Goal: Information Seeking & Learning: Understand process/instructions

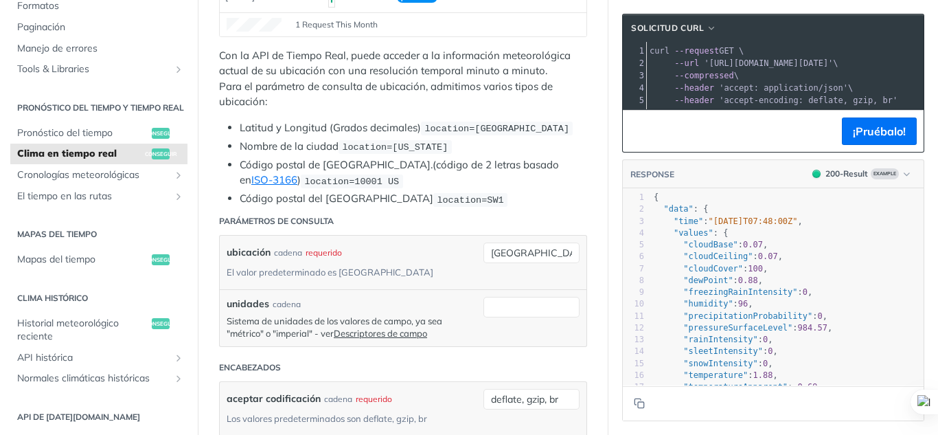
scroll to position [230, 0]
click at [543, 256] on input "[GEOGRAPHIC_DATA]" at bounding box center [532, 252] width 96 height 21
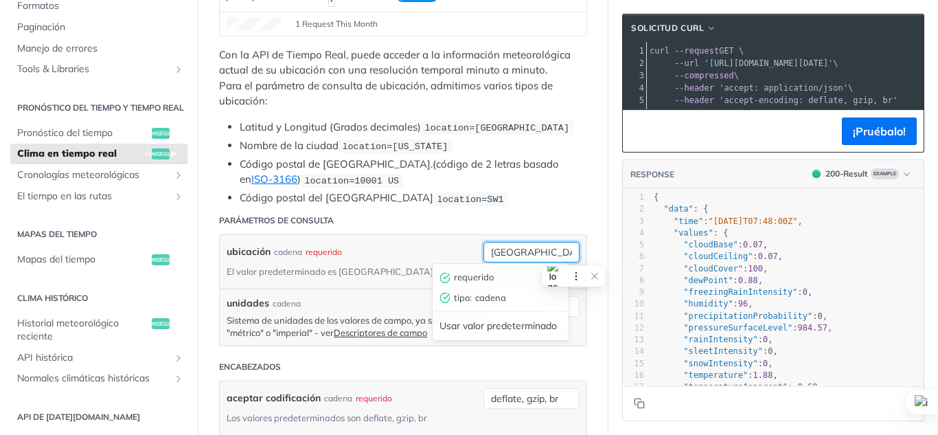
click at [543, 256] on input "[GEOGRAPHIC_DATA]" at bounding box center [532, 252] width 96 height 21
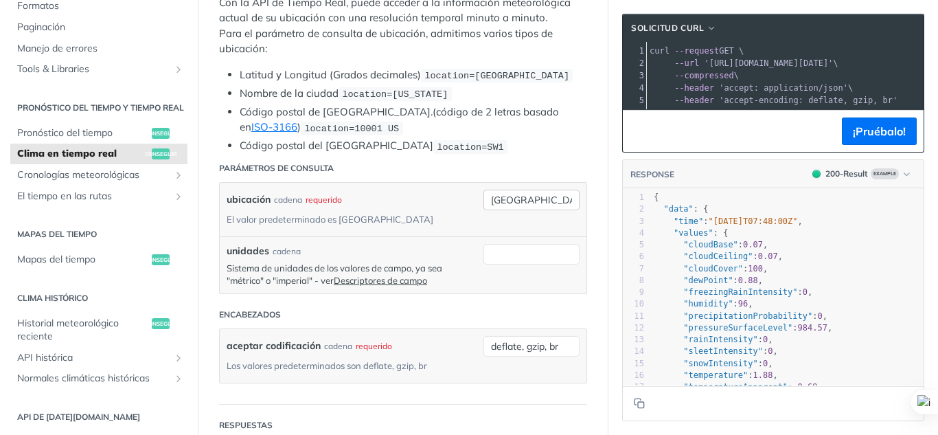
scroll to position [311, 0]
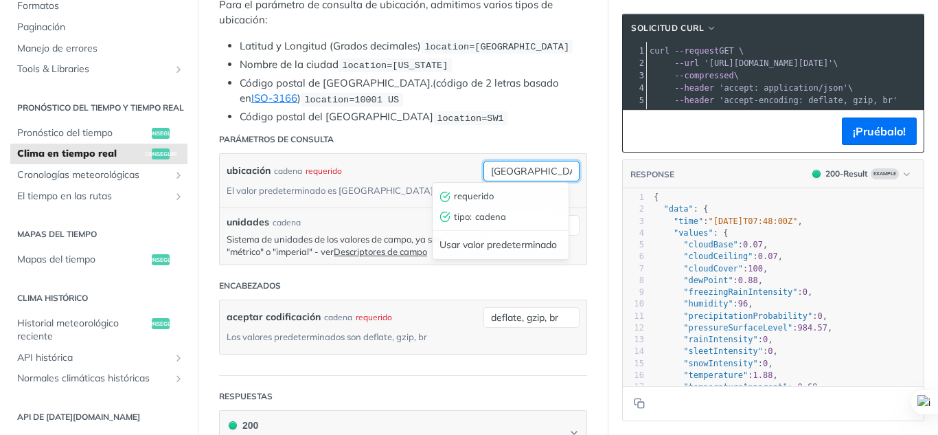
click at [523, 166] on input "[GEOGRAPHIC_DATA]" at bounding box center [532, 171] width 96 height 21
type input "Mexico"
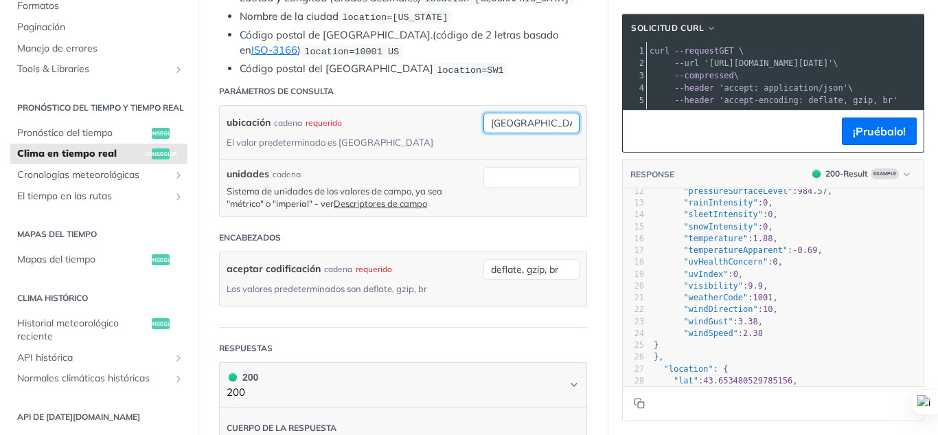
scroll to position [137, 0]
click at [877, 138] on font "¡Pruébalo!" at bounding box center [879, 131] width 53 height 14
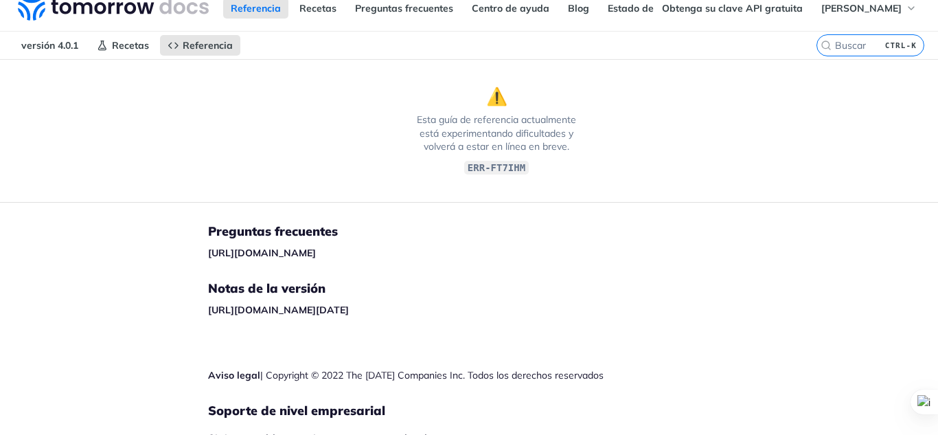
scroll to position [0, 0]
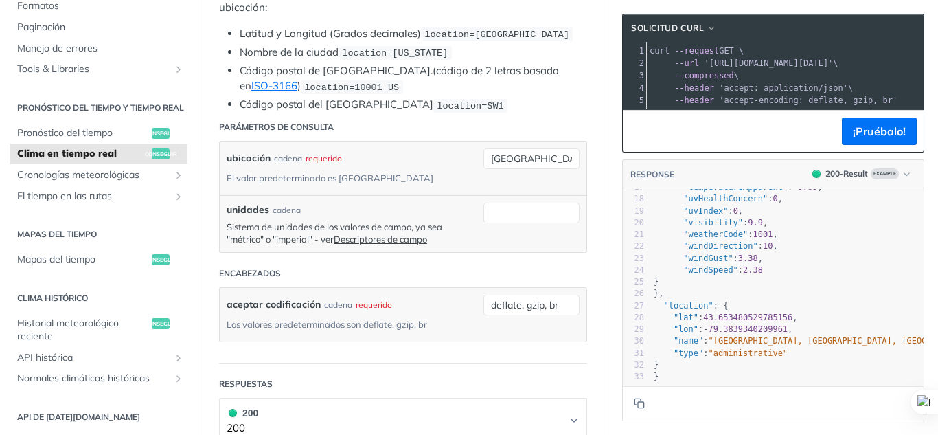
scroll to position [318, 0]
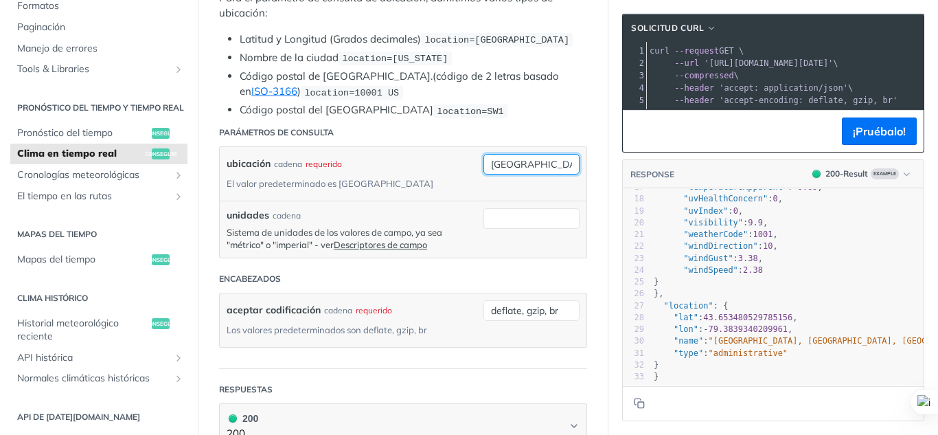
click at [545, 159] on input "[GEOGRAPHIC_DATA]" at bounding box center [532, 164] width 96 height 21
type input "mexico"
click at [609, 157] on section "Solicitud cURL xxxxxxxxxx 1 curl --request GET \ 2 --url 'https://api.tomorrow.…" at bounding box center [774, 217] width 330 height 435
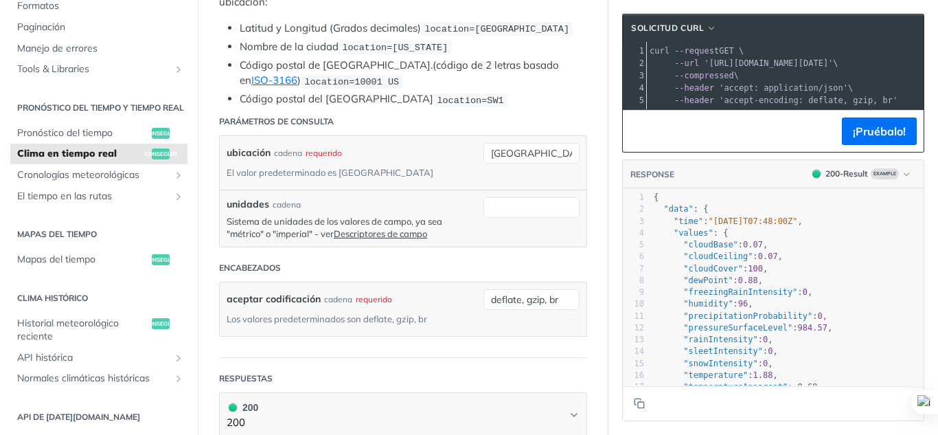
scroll to position [328, 0]
click at [512, 205] on input "unidades" at bounding box center [532, 208] width 96 height 21
click at [498, 235] on font "cadena" at bounding box center [490, 232] width 31 height 11
click at [507, 203] on input "unidades" at bounding box center [532, 208] width 96 height 21
type input "[GEOGRAPHIC_DATA]"
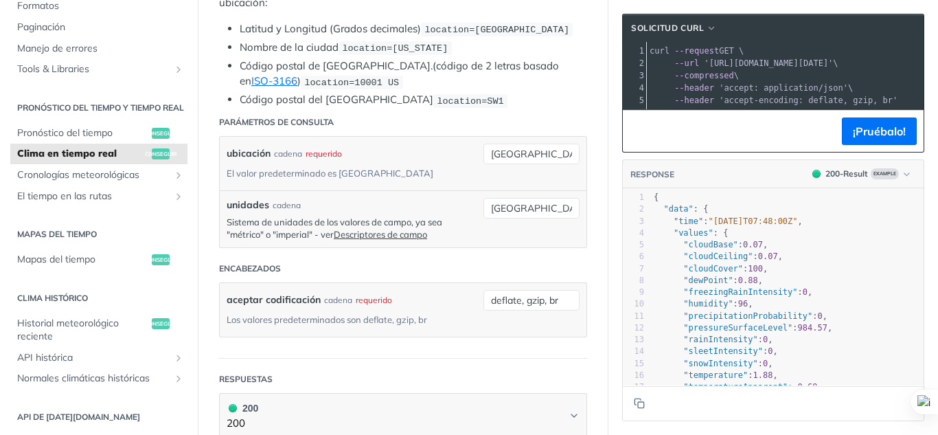
click at [585, 209] on article "Clima en tiempo real conseguir https://api.tomorrow.io/v4/clima/tiempo-real ​ S…" at bounding box center [403, 406] width 411 height 1322
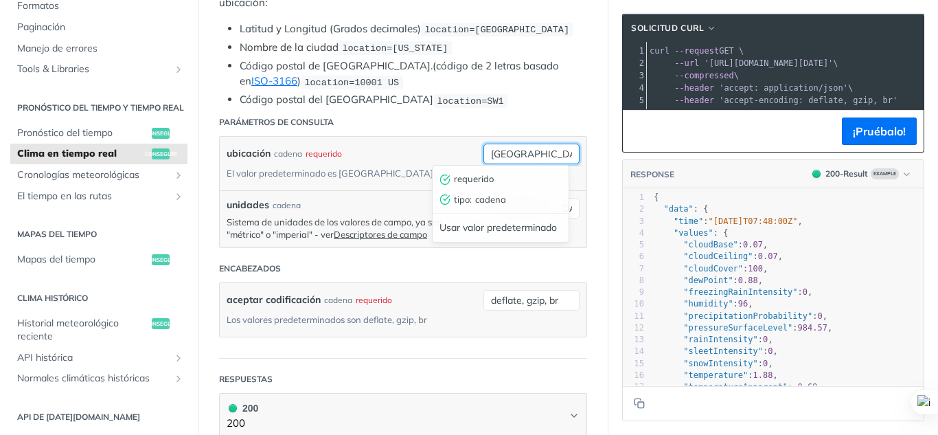
click at [537, 151] on input "[GEOGRAPHIC_DATA]" at bounding box center [532, 154] width 96 height 21
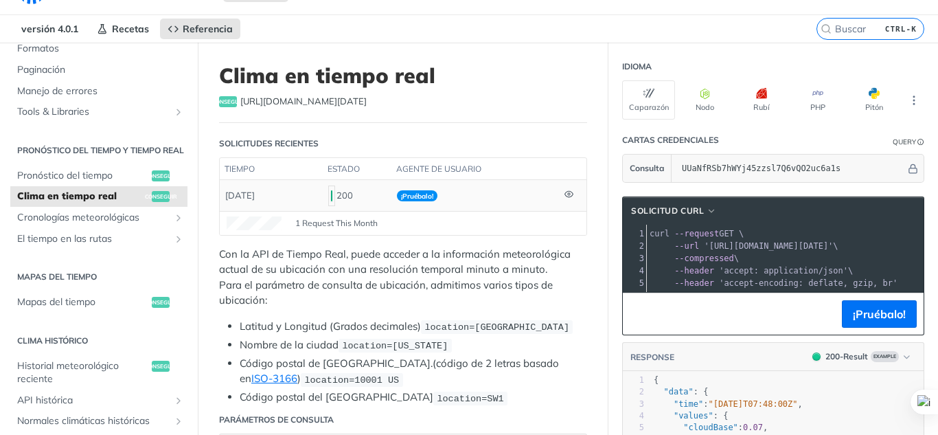
click at [334, 195] on code at bounding box center [331, 195] width 7 height 21
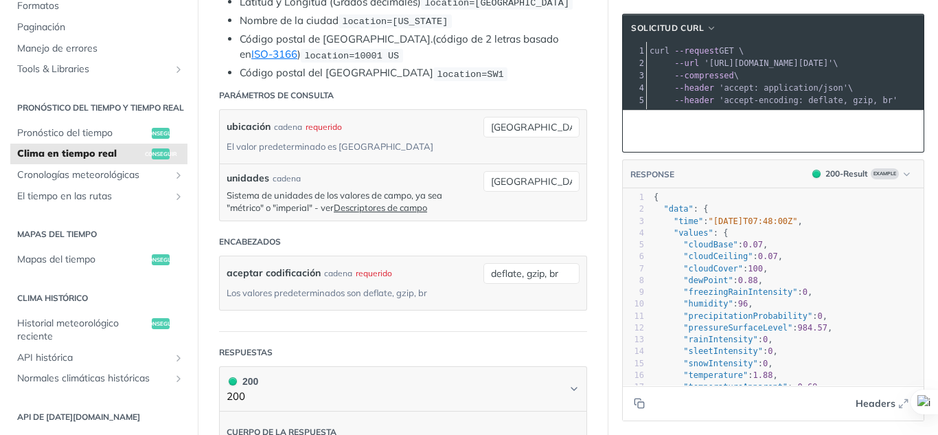
scroll to position [356, 0]
click at [532, 123] on input "[GEOGRAPHIC_DATA]" at bounding box center [532, 125] width 96 height 21
click at [559, 181] on input "[GEOGRAPHIC_DATA]" at bounding box center [532, 180] width 96 height 21
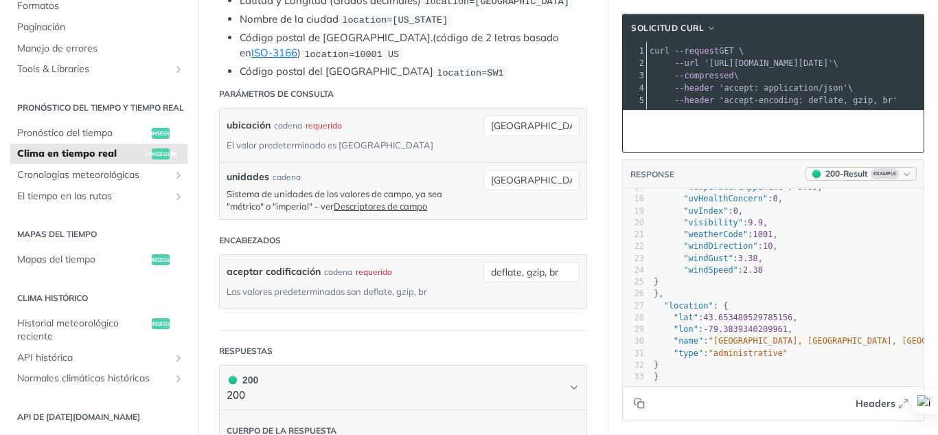
click at [902, 179] on icon "button" at bounding box center [907, 174] width 10 height 10
click at [830, 180] on div "200 - Result" at bounding box center [847, 174] width 43 height 12
click at [902, 179] on icon "button" at bounding box center [907, 174] width 10 height 10
click at [872, 405] on span "Headers" at bounding box center [876, 403] width 40 height 14
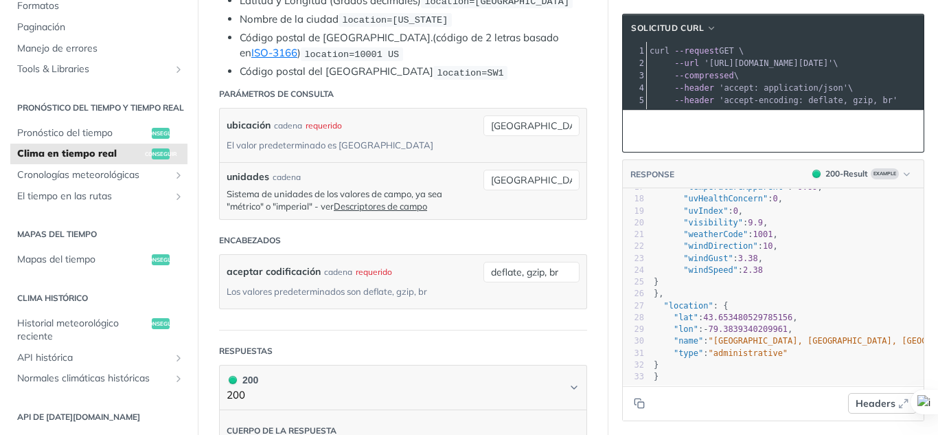
click at [898, 405] on icon "button" at bounding box center [903, 403] width 11 height 11
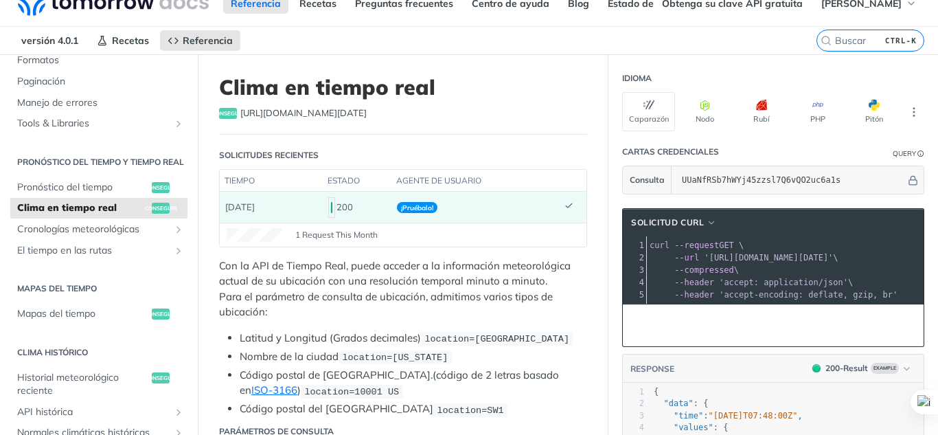
scroll to position [19, 0]
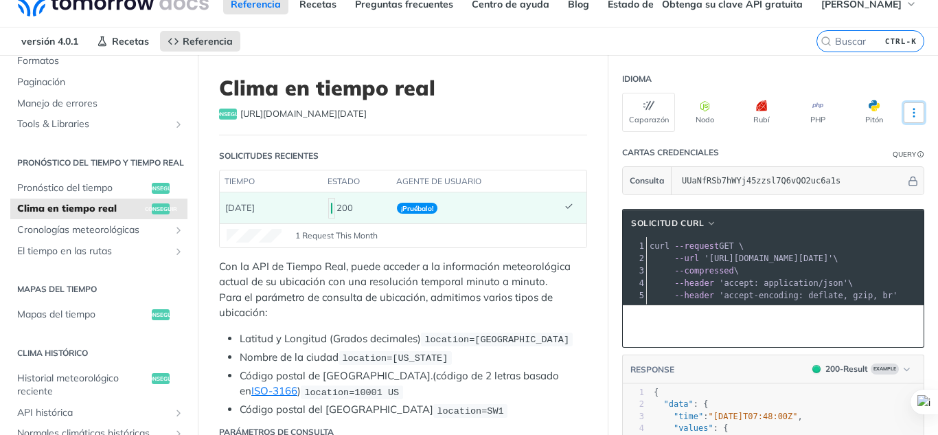
click at [912, 108] on button "Más idiomas" at bounding box center [914, 112] width 21 height 21
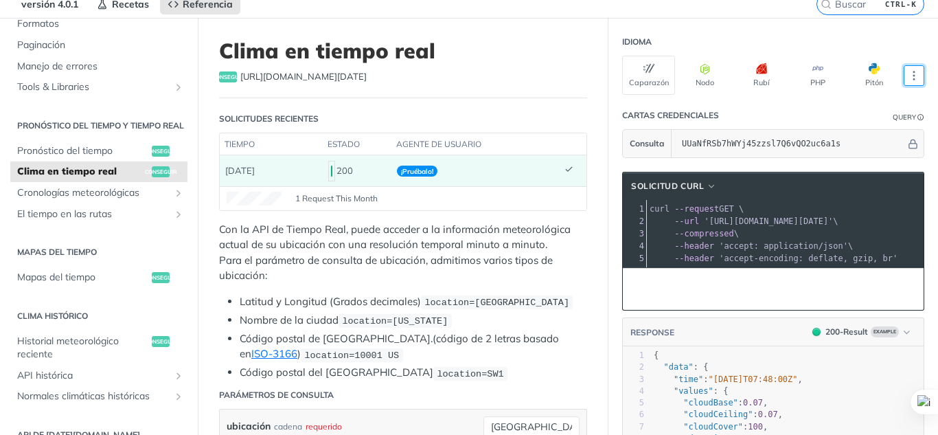
scroll to position [59, 0]
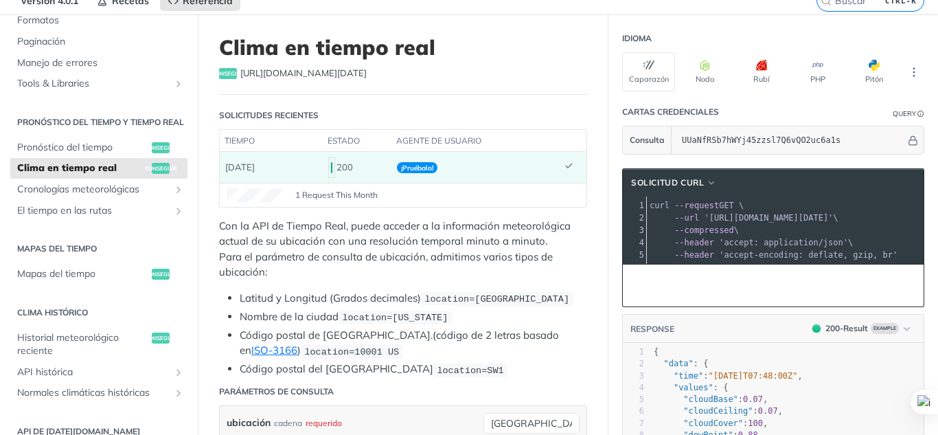
click at [345, 197] on span "1 Request This Month" at bounding box center [336, 195] width 82 height 12
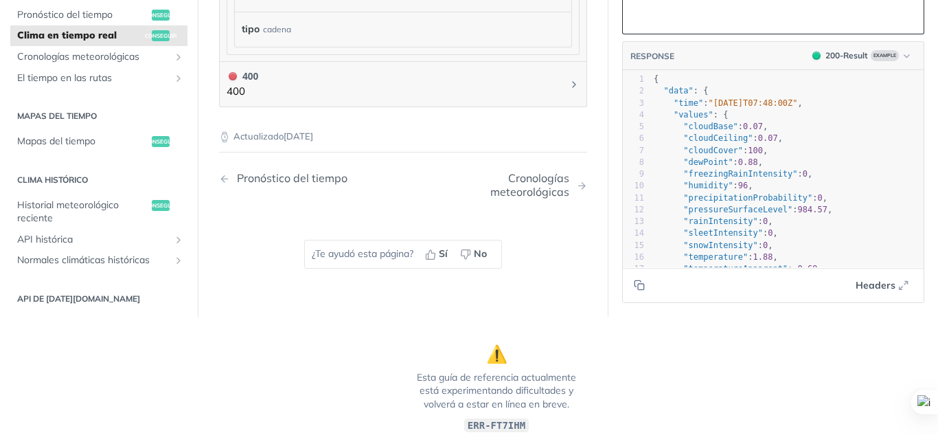
scroll to position [220, 0]
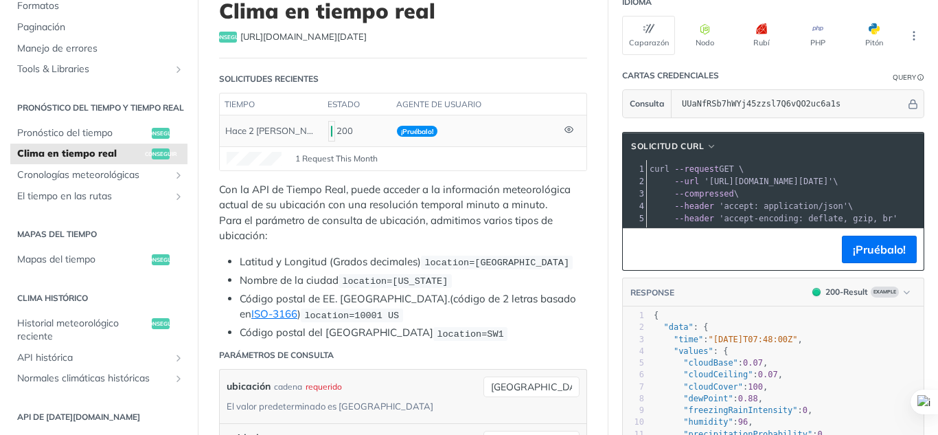
click at [565, 130] on icon at bounding box center [569, 129] width 9 height 9
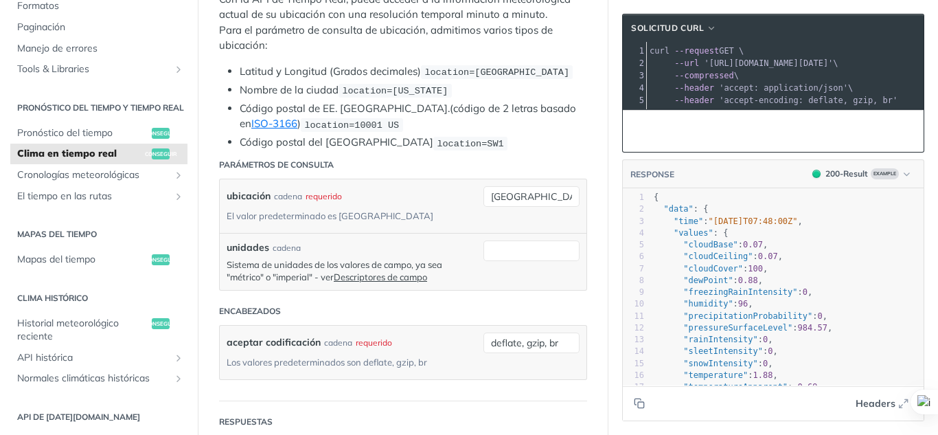
scroll to position [220, 0]
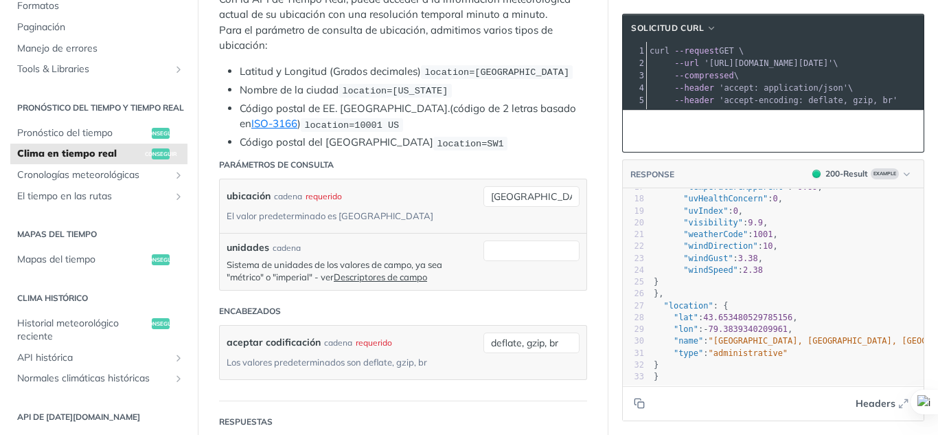
click at [725, 324] on span "79.3839340209961" at bounding box center [749, 329] width 80 height 10
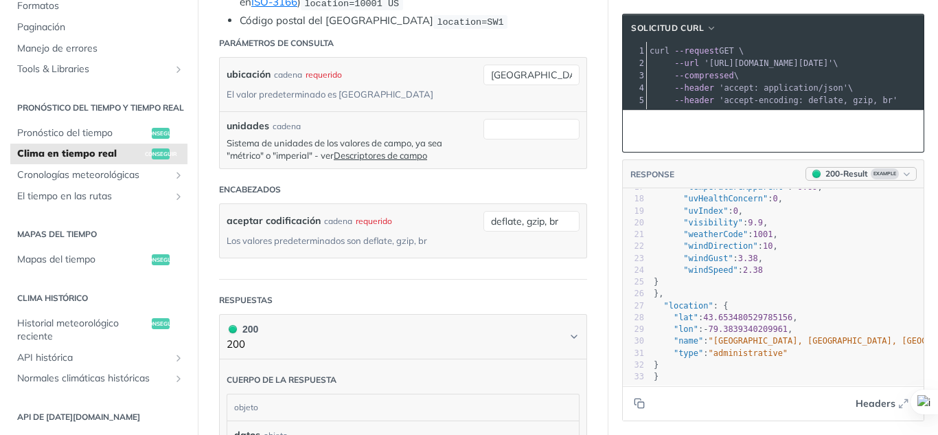
click at [902, 179] on icon "button" at bounding box center [907, 174] width 10 height 10
click at [517, 131] on input "unidades" at bounding box center [532, 129] width 96 height 21
click at [528, 71] on input "[GEOGRAPHIC_DATA]" at bounding box center [532, 75] width 96 height 21
click at [158, 157] on font "conseguir" at bounding box center [161, 153] width 32 height 7
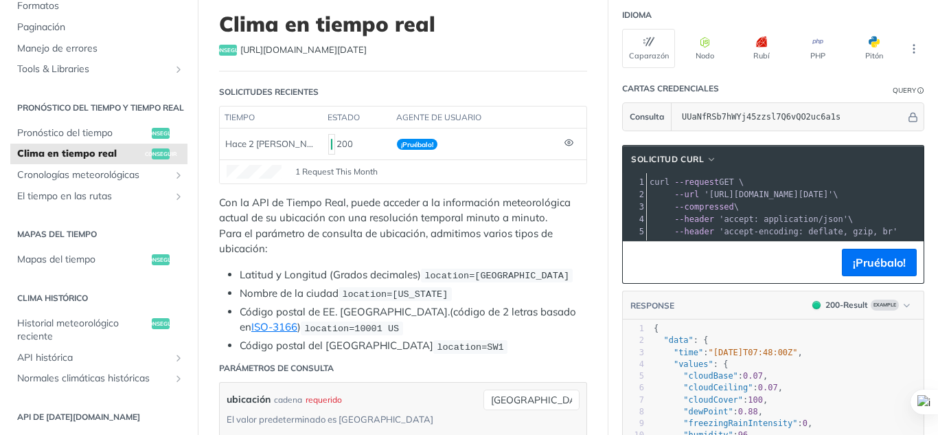
scroll to position [84, 0]
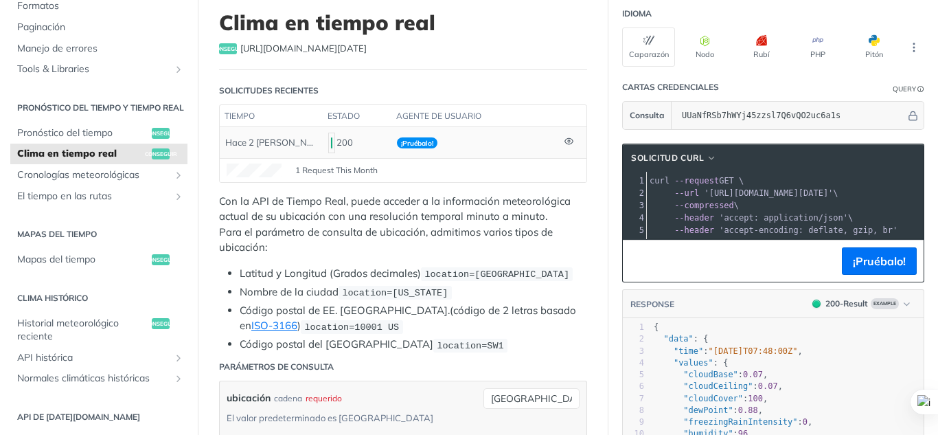
click at [424, 142] on font "¡Pruébalo!" at bounding box center [417, 143] width 32 height 9
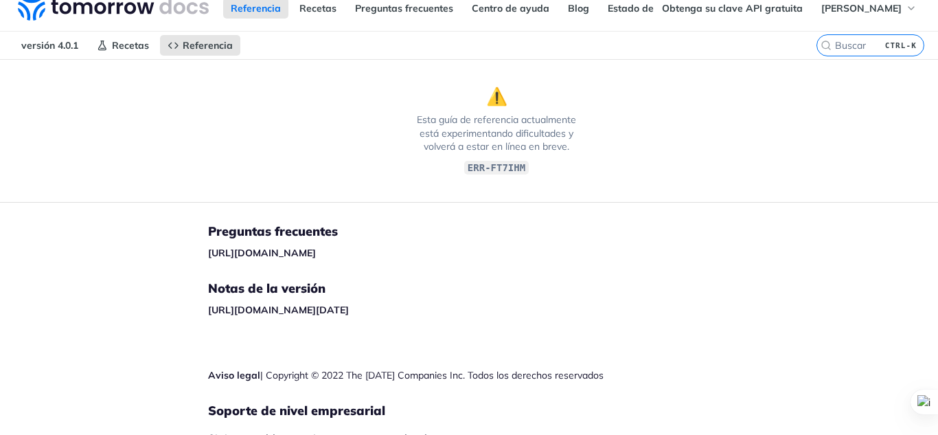
scroll to position [0, 0]
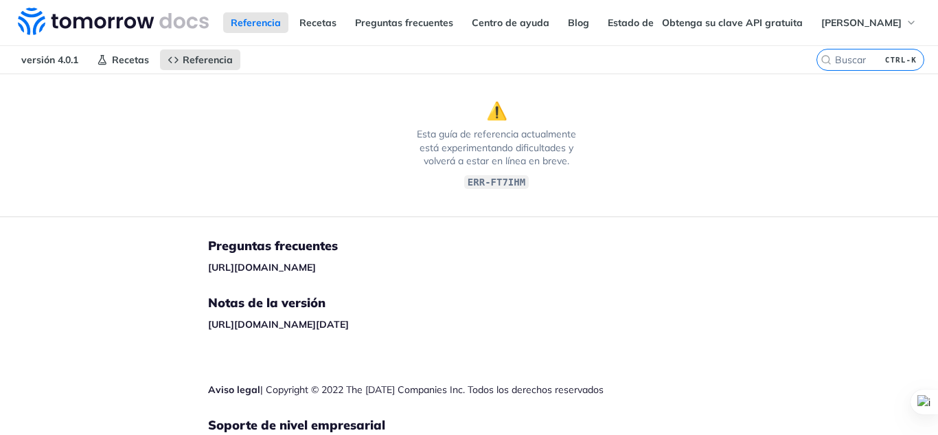
click at [648, 219] on footer "Preguntas frecuentes [URL][DOMAIN_NAME] Notas de la versión [URL][DOMAIN_NAME][…" at bounding box center [469, 376] width 938 height 321
click at [906, 17] on icon "button" at bounding box center [911, 22] width 11 height 11
click at [830, 150] on section "⚠️ Esta guía de referencia actualmente está experimentando dificultades y volve…" at bounding box center [496, 144] width 993 height 143
click at [847, 54] on input "search" at bounding box center [854, 60] width 140 height 12
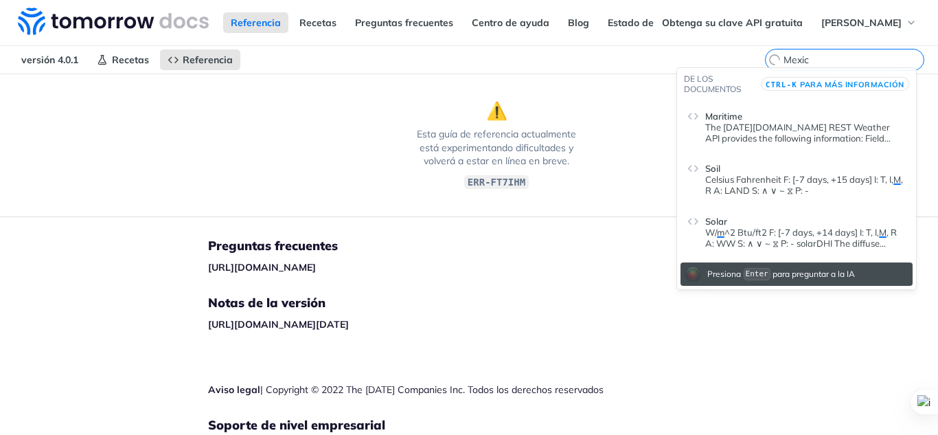
type input "[GEOGRAPHIC_DATA]"
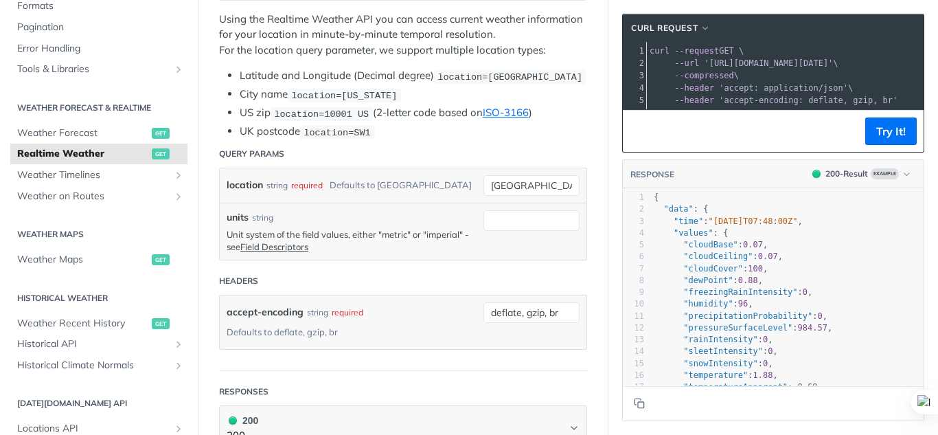
scroll to position [266, 0]
click at [525, 181] on input "[GEOGRAPHIC_DATA]" at bounding box center [532, 184] width 96 height 21
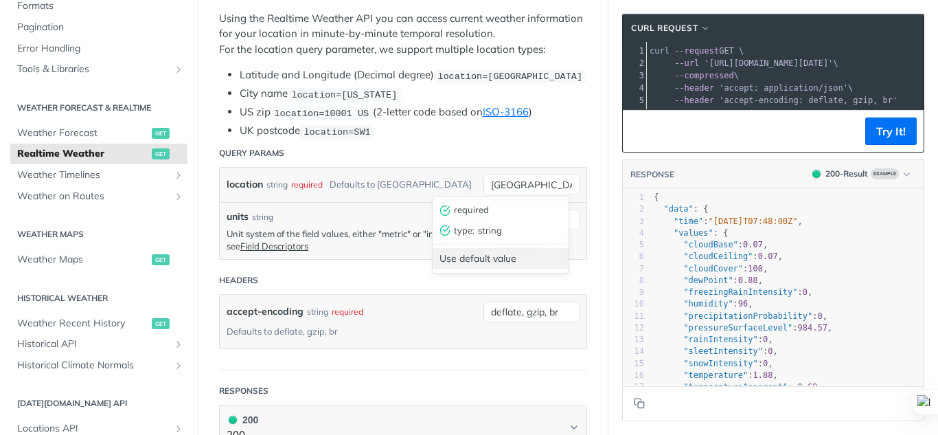
click at [519, 264] on div "Use default value" at bounding box center [501, 258] width 136 height 21
click at [530, 188] on input "[GEOGRAPHIC_DATA]" at bounding box center [532, 184] width 96 height 21
type input "[GEOGRAPHIC_DATA]"
click at [596, 272] on article "Realtime Weather get [URL][DOMAIN_NAME][DATE] /weather/realtime Recent Requests…" at bounding box center [403, 436] width 411 height 1259
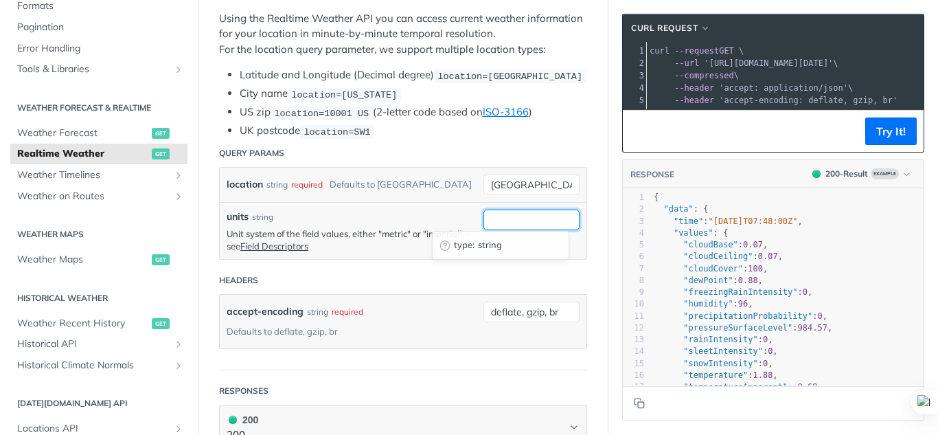
click at [517, 216] on input "units" at bounding box center [532, 219] width 96 height 21
type input "[GEOGRAPHIC_DATA]"
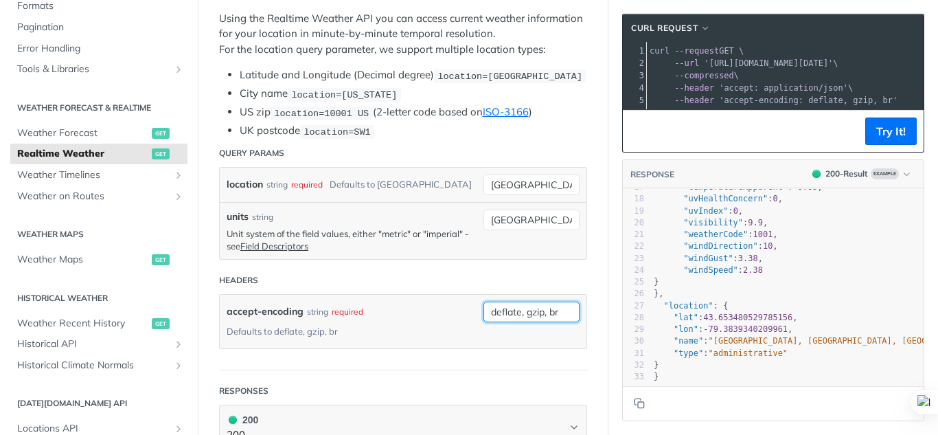
click at [558, 311] on input "deflate, gzip, br" at bounding box center [532, 312] width 96 height 21
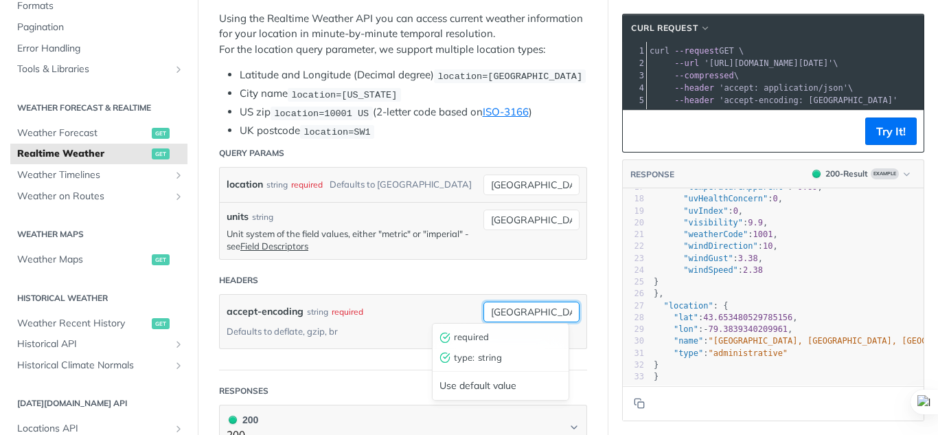
type input "mexico"
click at [451, 278] on header "Headers" at bounding box center [403, 279] width 368 height 27
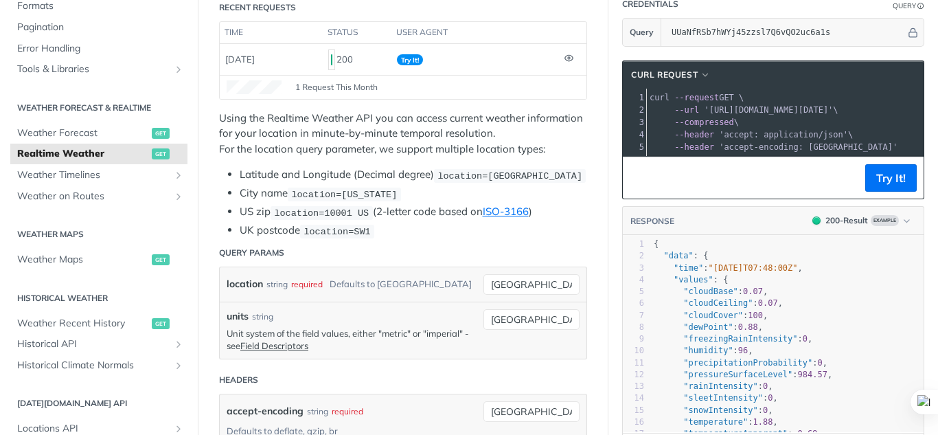
scroll to position [0, 0]
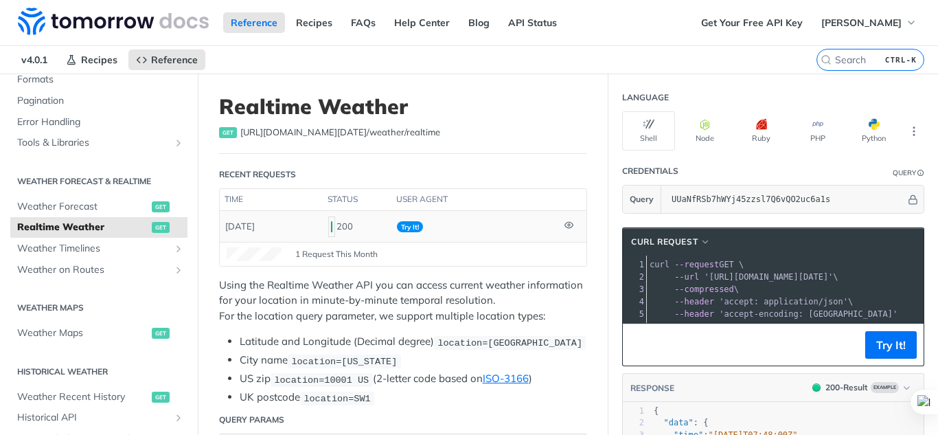
click at [560, 230] on td at bounding box center [572, 226] width 27 height 30
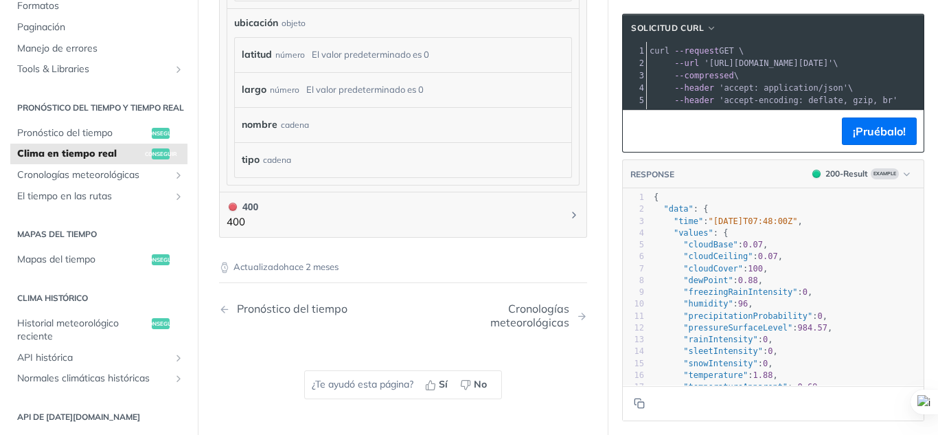
scroll to position [953, 0]
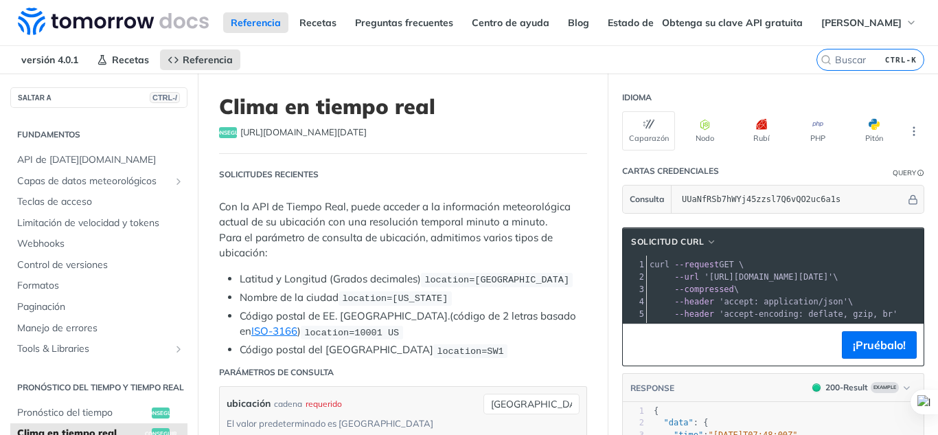
scroll to position [206, 0]
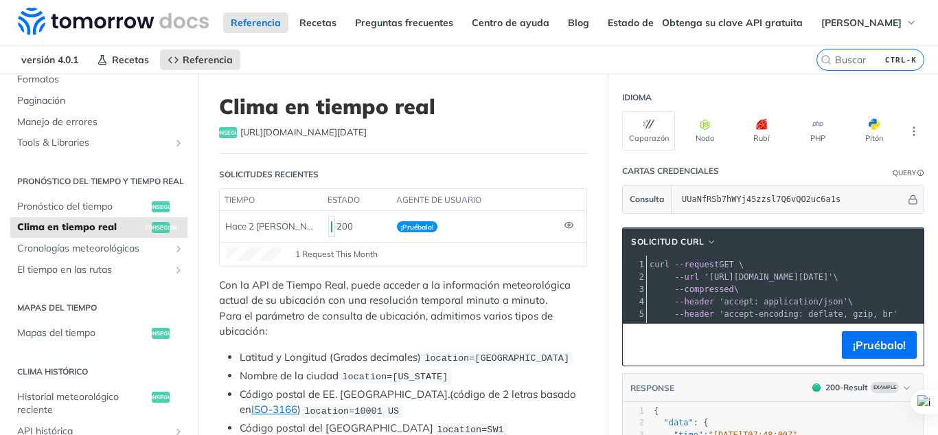
click at [228, 133] on font "conseguir" at bounding box center [228, 132] width 32 height 7
click at [95, 212] on font "Pronóstico del tiempo" at bounding box center [64, 206] width 95 height 12
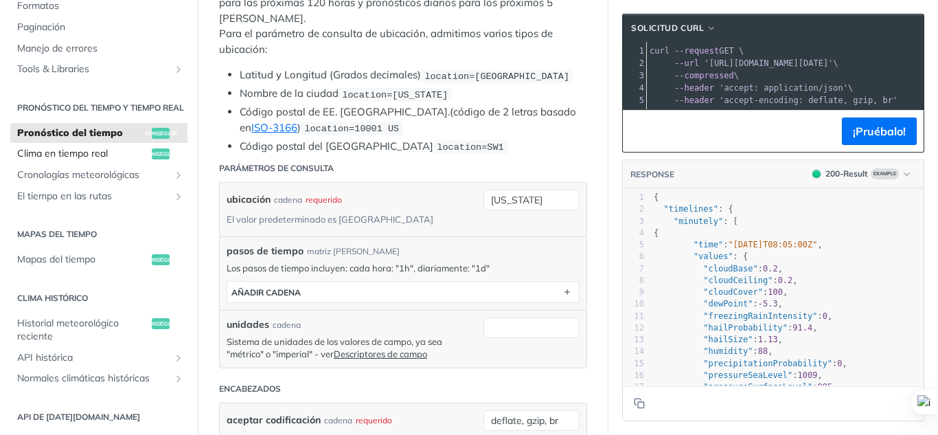
click at [154, 157] on font "conseguir" at bounding box center [161, 153] width 32 height 7
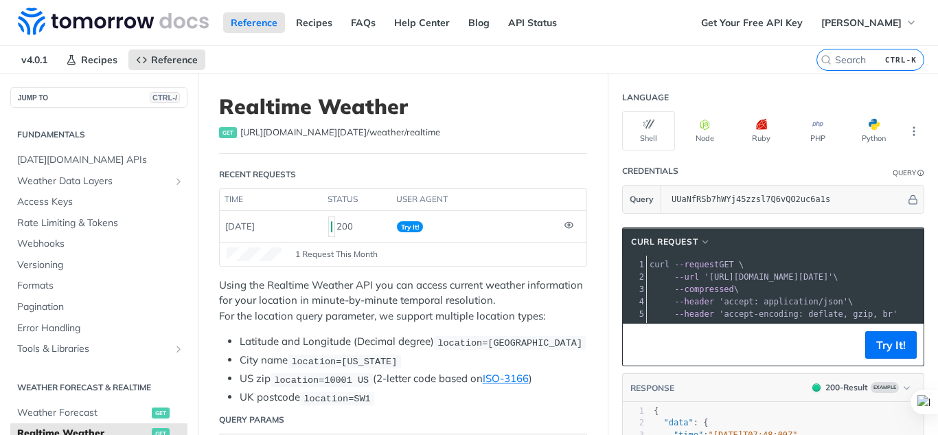
scroll to position [206, 0]
